Goal: Find specific page/section: Find specific page/section

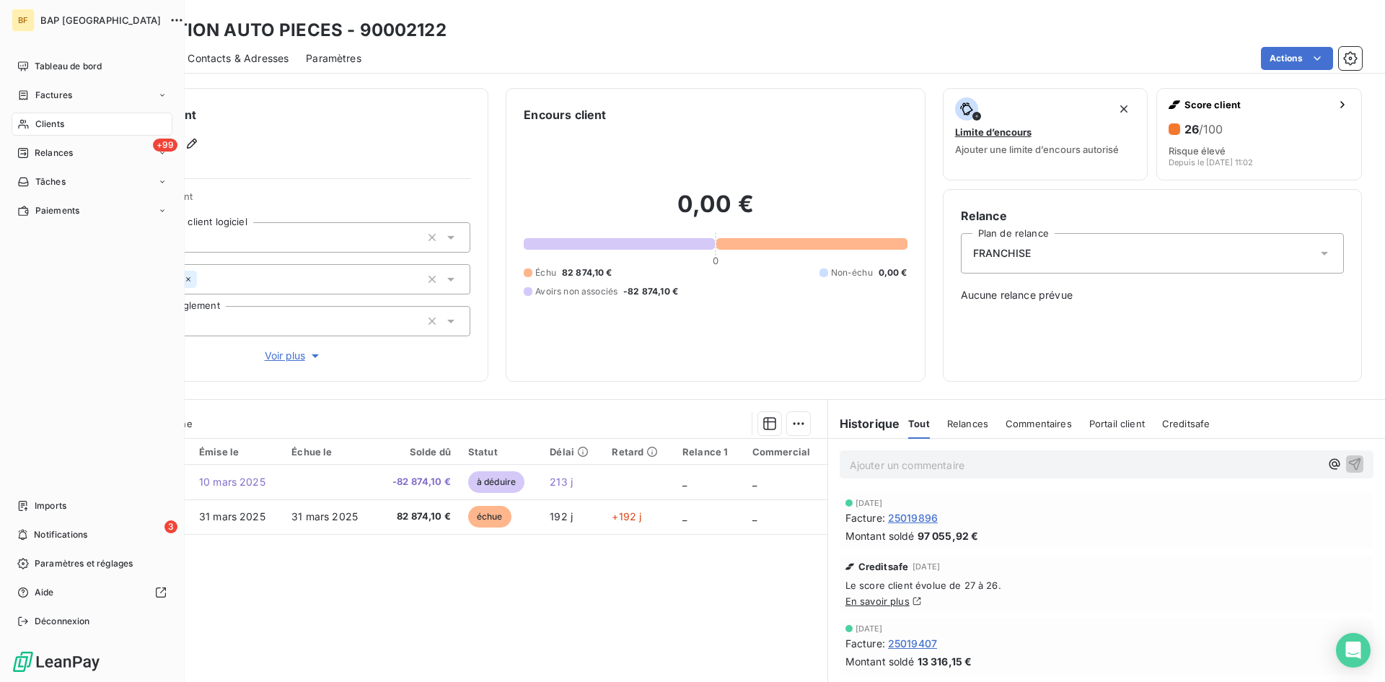
click at [67, 116] on div "Clients" at bounding box center [92, 124] width 161 height 23
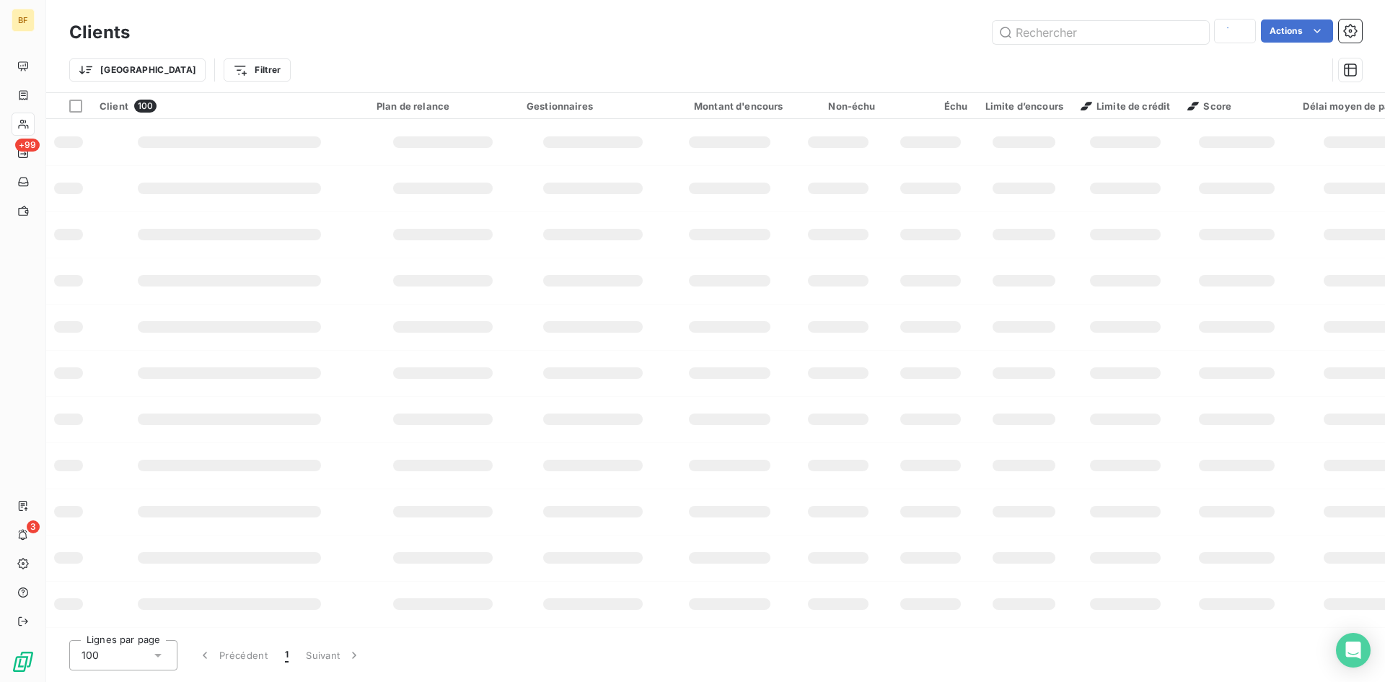
type input "[PERSON_NAME] auto"
click at [1066, 38] on input "text" at bounding box center [1101, 32] width 216 height 23
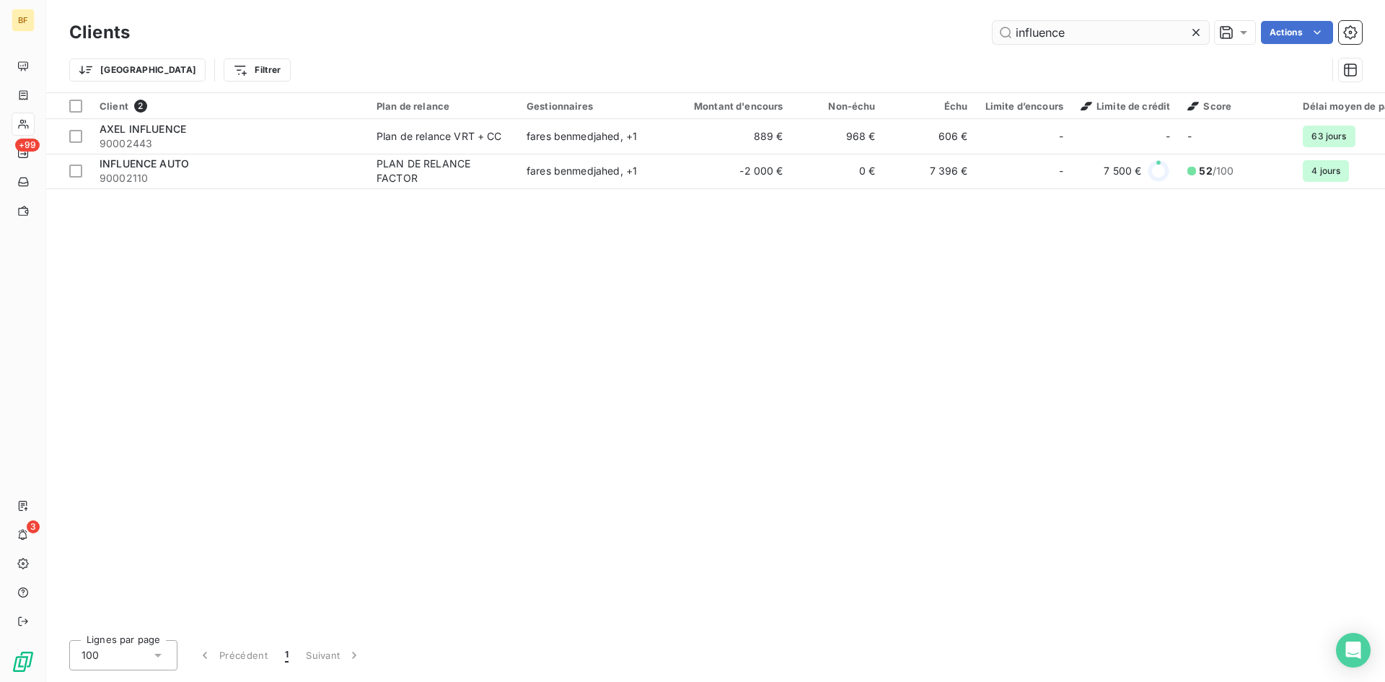
type input "influence"
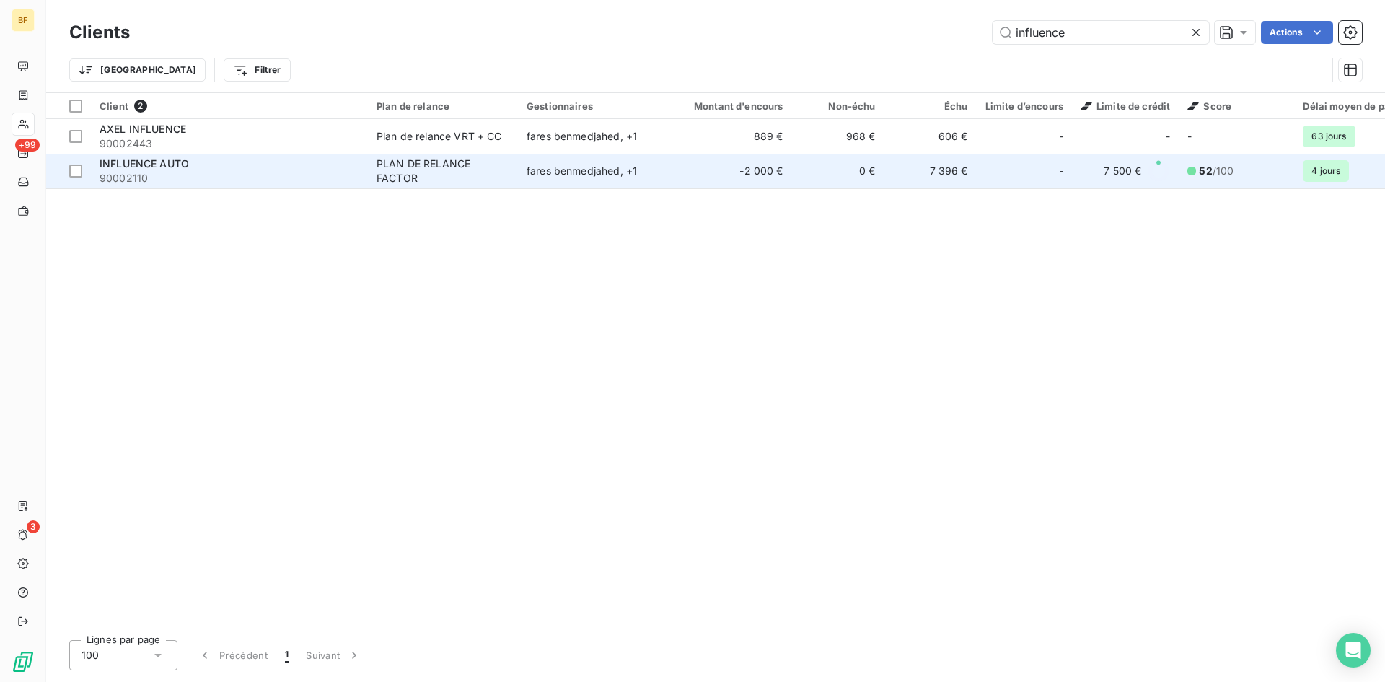
click at [256, 166] on div "INFLUENCE AUTO" at bounding box center [230, 164] width 260 height 14
